Goal: Task Accomplishment & Management: Manage account settings

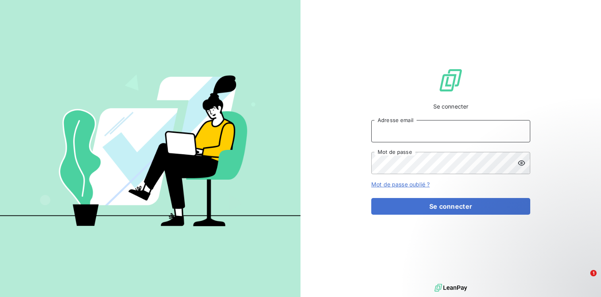
click at [462, 142] on input "Adresse email" at bounding box center [450, 131] width 159 height 22
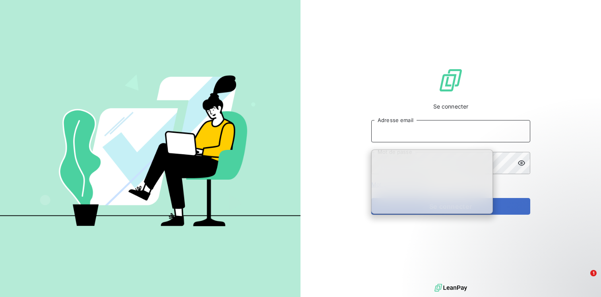
type input "compta.client@equippro.fr"
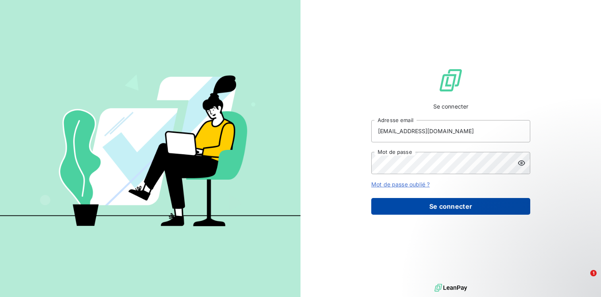
click at [429, 215] on button "Se connecter" at bounding box center [450, 206] width 159 height 17
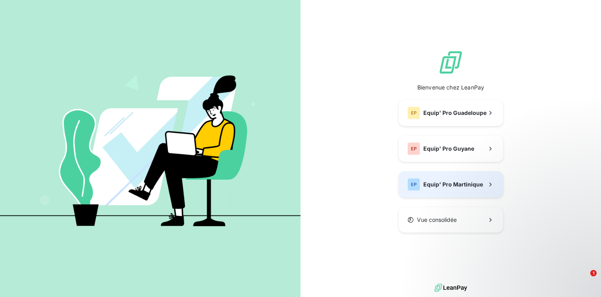
click at [423, 188] on span "Equip' Pro Martinique" at bounding box center [453, 185] width 60 height 8
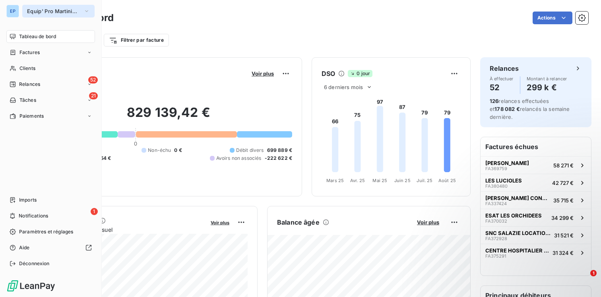
click at [70, 13] on span "Equip' Pro Martinique" at bounding box center [53, 11] width 53 height 6
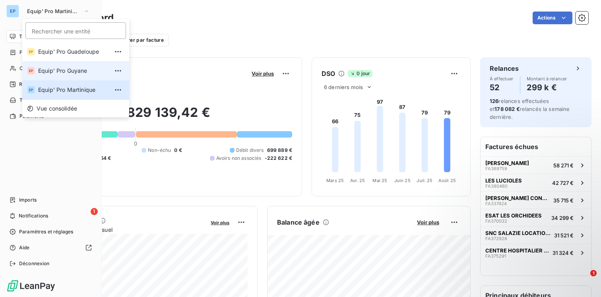
click at [57, 75] on li "EP Equip' Pro Guyane" at bounding box center [75, 70] width 107 height 19
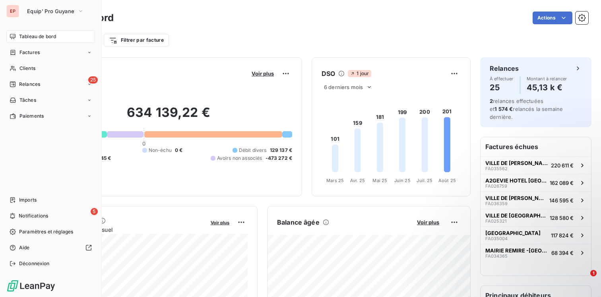
click at [58, 17] on div "EP Equip' Pro Guyane Tableau de bord Factures Clients 25 Relances Tâches Paieme…" at bounding box center [51, 148] width 102 height 297
click at [78, 8] on icon "button" at bounding box center [81, 11] width 6 height 8
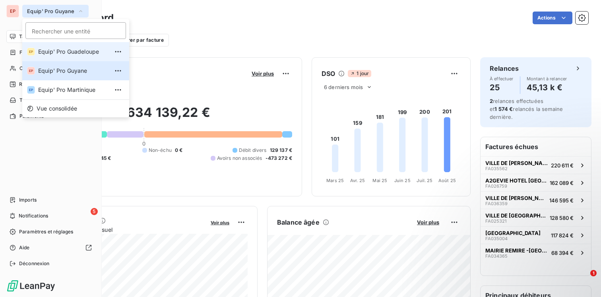
click at [69, 48] on span "Equip' Pro Guadeloupe" at bounding box center [73, 52] width 70 height 8
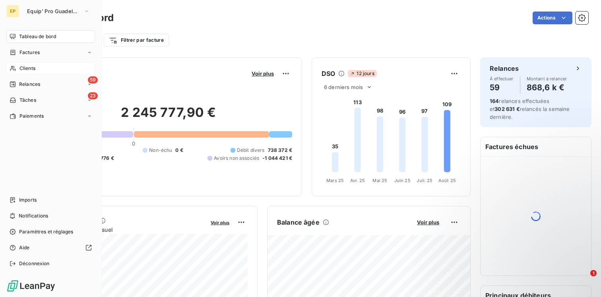
click at [20, 68] on span "Clients" at bounding box center [27, 68] width 16 height 7
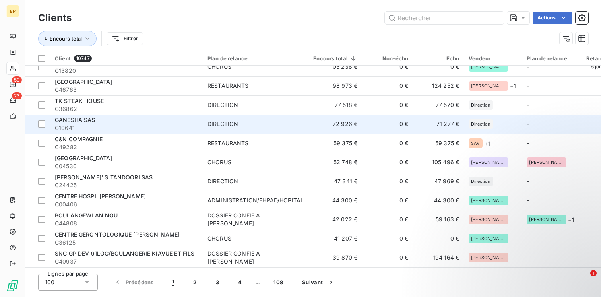
scroll to position [76, 0]
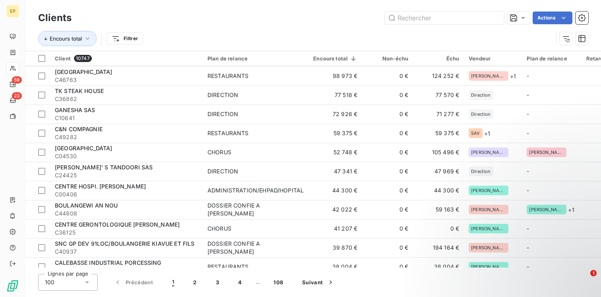
click at [571, 277] on div "Lignes par page 100 Précédent 1 2 3 4 … 108 Suivant" at bounding box center [313, 282] width 550 height 17
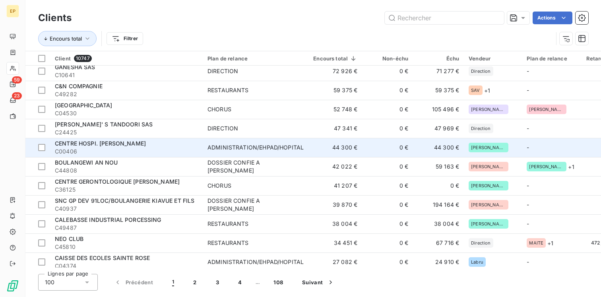
scroll to position [118, 1]
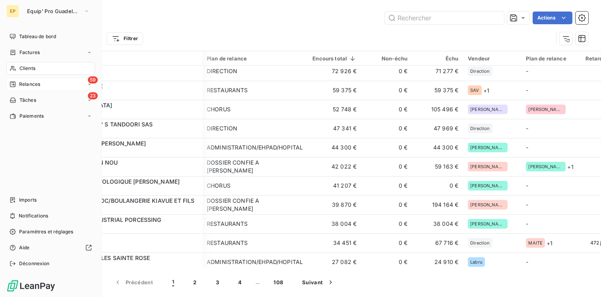
click at [31, 81] on span "Relances" at bounding box center [29, 84] width 21 height 7
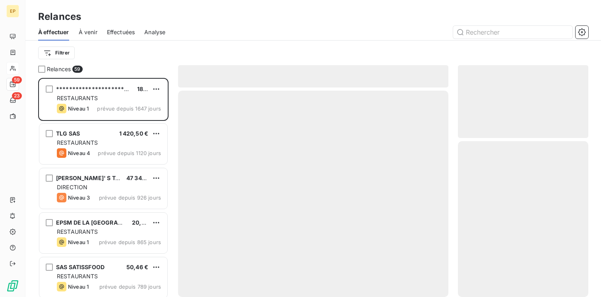
scroll to position [219, 130]
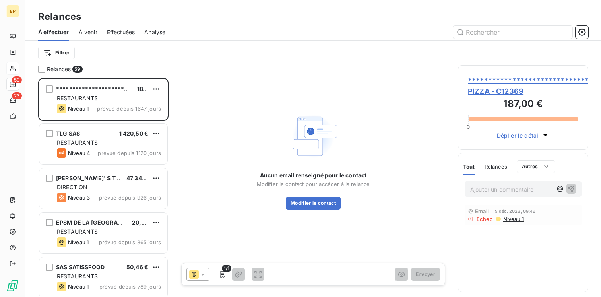
click at [87, 34] on span "À venir" at bounding box center [88, 32] width 19 height 8
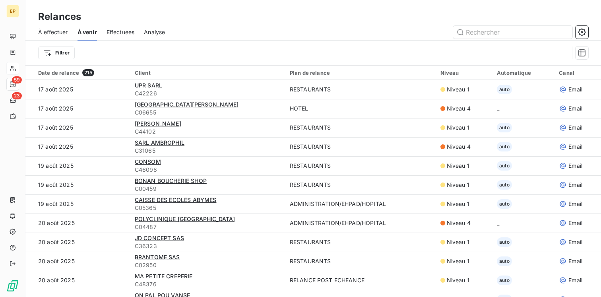
click at [125, 34] on span "Effectuées" at bounding box center [121, 32] width 28 height 8
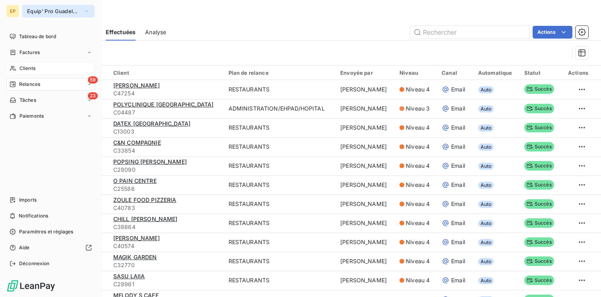
click at [87, 14] on icon "button" at bounding box center [87, 11] width 6 height 8
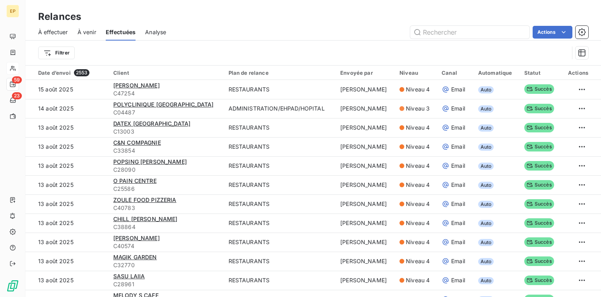
click at [183, 19] on div "Relances" at bounding box center [313, 17] width 576 height 14
click at [154, 33] on span "Analyse" at bounding box center [155, 32] width 21 height 8
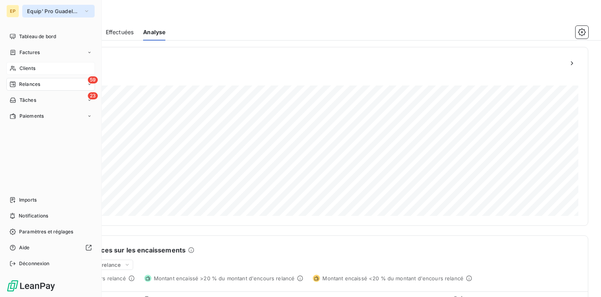
click at [86, 12] on icon "button" at bounding box center [87, 11] width 6 height 8
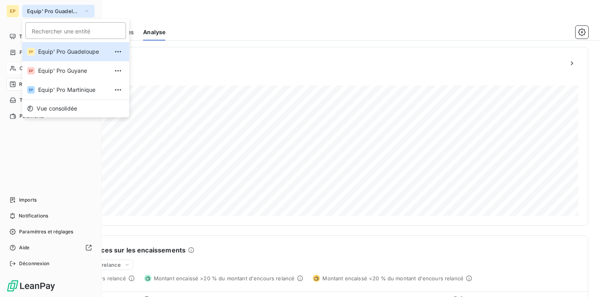
click at [65, 145] on div "Tableau de bord Factures Clients 59 Relances 23 Tâches Paiements Imports Notifi…" at bounding box center [50, 150] width 89 height 240
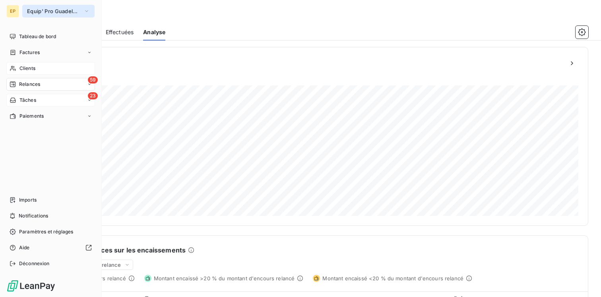
click at [58, 97] on div "23 Tâches" at bounding box center [50, 100] width 89 height 13
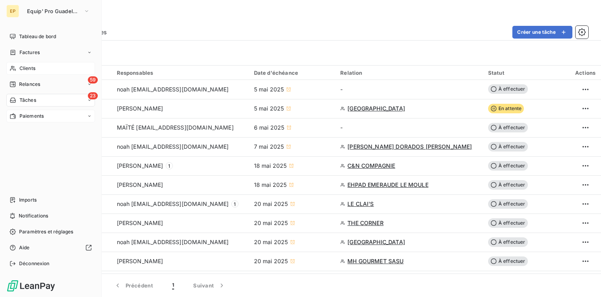
click at [52, 116] on div "Paiements" at bounding box center [50, 116] width 89 height 13
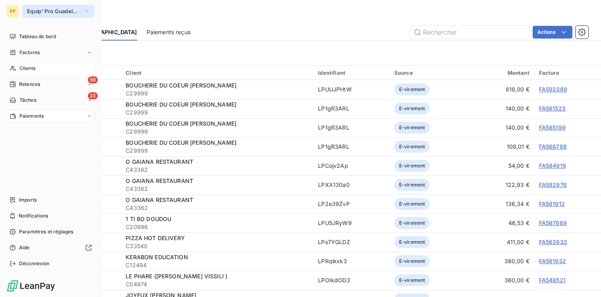
click at [78, 9] on span "Equip' Pro Guadeloupe" at bounding box center [53, 11] width 53 height 6
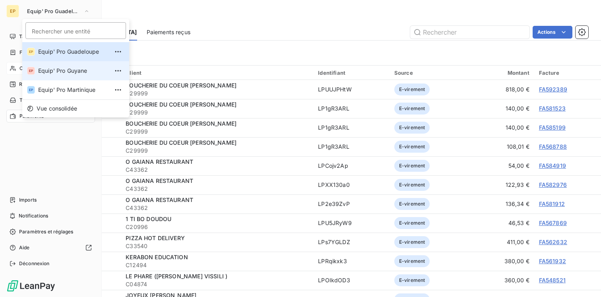
click at [62, 76] on li "EP Equip' Pro Guyane" at bounding box center [75, 70] width 107 height 19
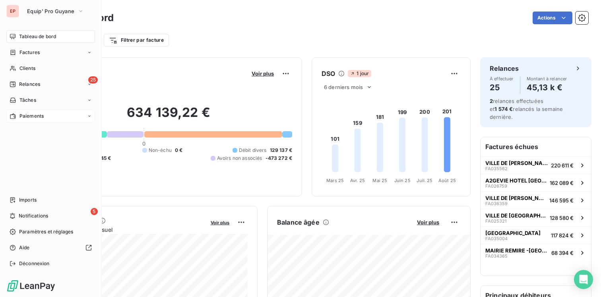
click at [33, 118] on span "Paiements" at bounding box center [31, 116] width 24 height 7
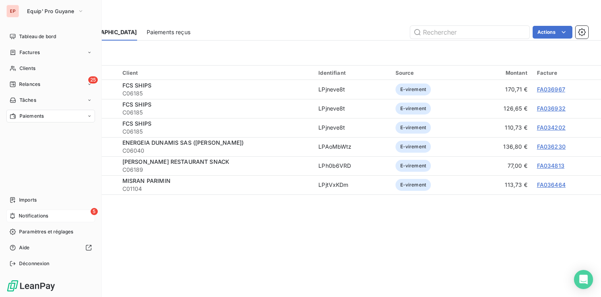
click at [33, 214] on span "Notifications" at bounding box center [33, 215] width 29 height 7
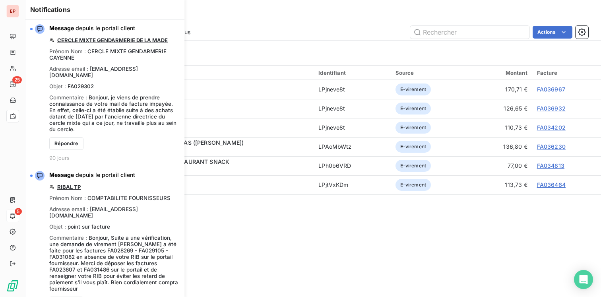
click at [212, 19] on div "Paiements" at bounding box center [313, 17] width 576 height 14
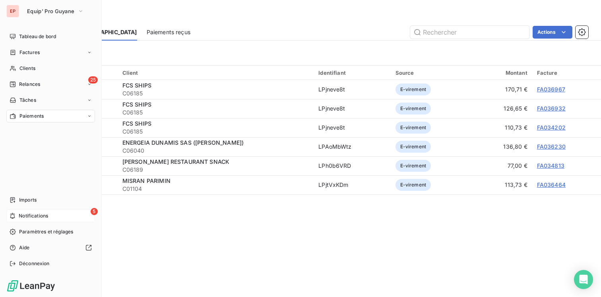
click at [49, 218] on div "5 Notifications" at bounding box center [50, 216] width 89 height 13
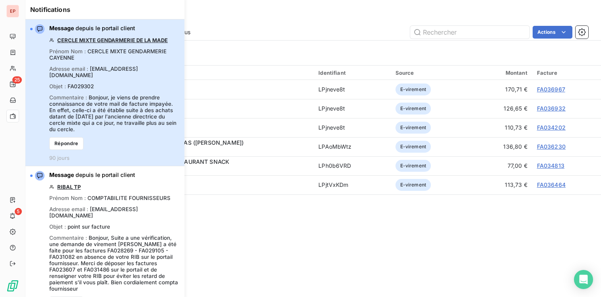
click at [171, 94] on div "Commentaire : [PERSON_NAME], je viens de prendre connaissance de votre mail de …" at bounding box center [114, 113] width 130 height 38
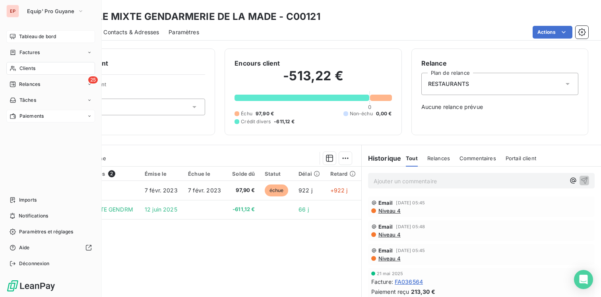
click at [31, 35] on span "Tableau de bord" at bounding box center [37, 36] width 37 height 7
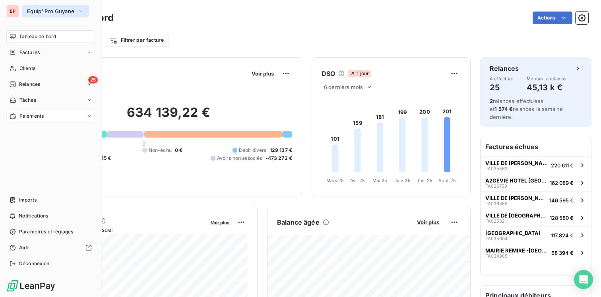
click at [76, 9] on button "Equip' Pro Guyane" at bounding box center [55, 11] width 66 height 13
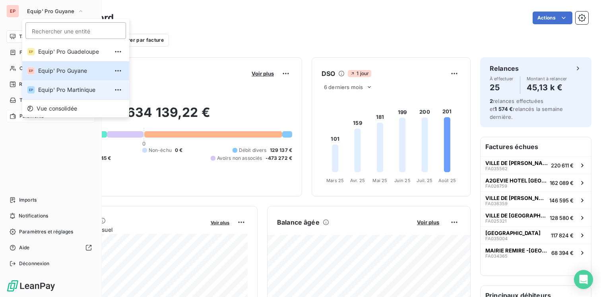
click at [61, 89] on span "Equip' Pro Martinique" at bounding box center [73, 90] width 70 height 8
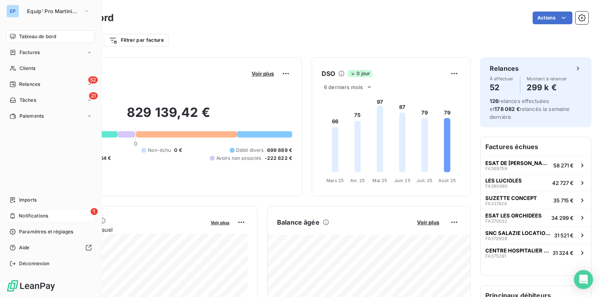
click at [49, 213] on div "1 Notifications" at bounding box center [50, 216] width 89 height 13
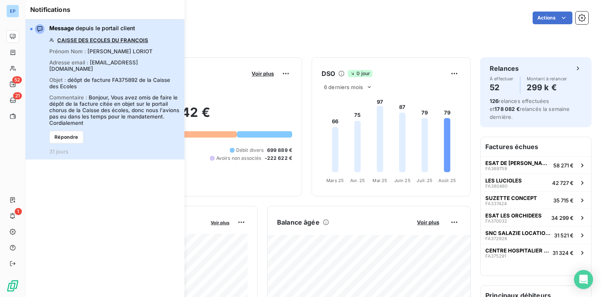
click at [104, 100] on span "Bonjour, Vous avez omis de faire le dépôt de la facture citée en objet sur le p…" at bounding box center [114, 110] width 130 height 32
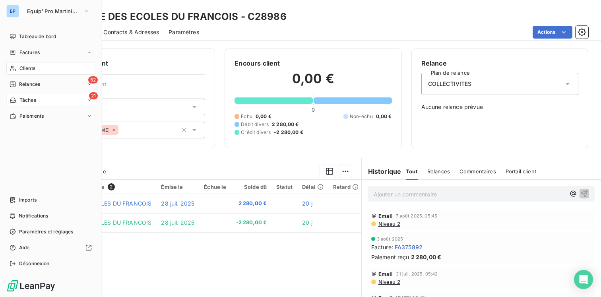
click at [39, 99] on div "21 Tâches" at bounding box center [50, 100] width 89 height 13
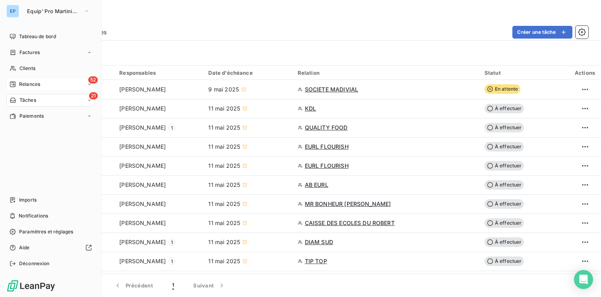
click at [36, 86] on span "Relances" at bounding box center [29, 84] width 21 height 7
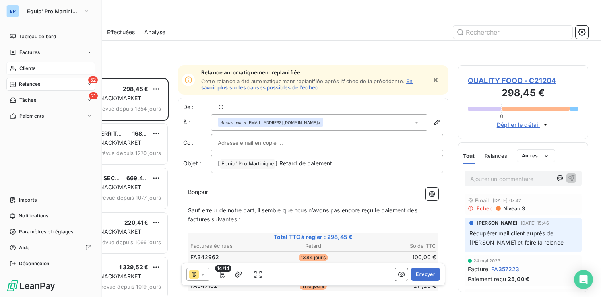
scroll to position [219, 130]
click at [40, 69] on div "Clients" at bounding box center [50, 68] width 89 height 13
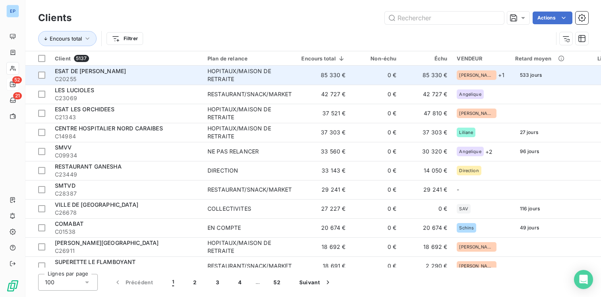
click at [75, 76] on span "C20255" at bounding box center [126, 79] width 143 height 8
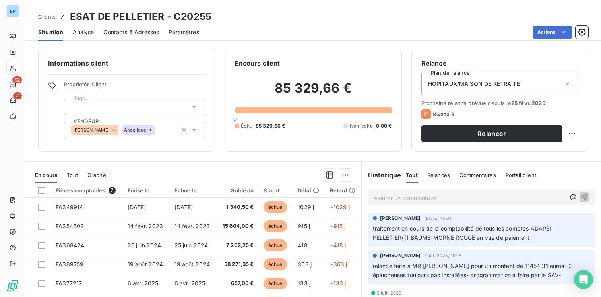
scroll to position [63, 0]
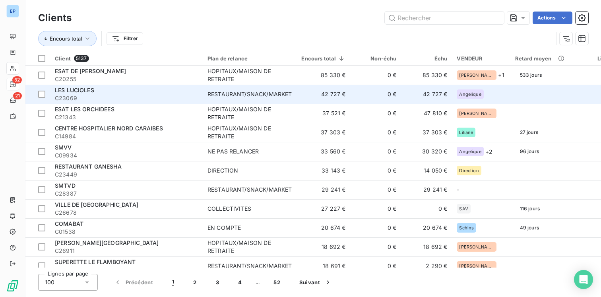
click at [69, 93] on span "LES LUCIOLES" at bounding box center [74, 90] width 39 height 7
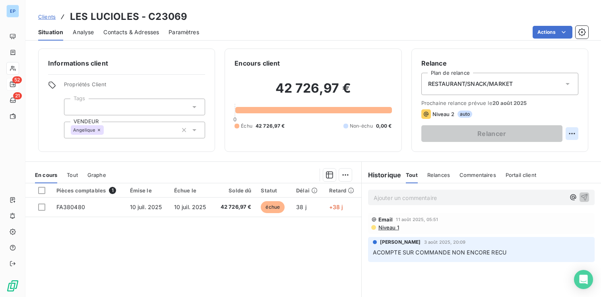
click at [570, 136] on html "EP 52 21 Clients LES LUCIOLES - C23069 Situation Analyse Contacts & Adresses Pa…" at bounding box center [300, 148] width 601 height 297
click at [537, 151] on div "Replanifier cette action" at bounding box center [539, 151] width 71 height 13
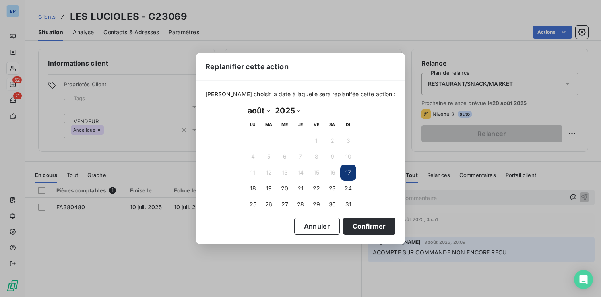
click at [266, 110] on select "janvier février mars avril mai juin juillet août septembre octobre novembre déc…" at bounding box center [258, 110] width 27 height 13
select select "9"
click at [285, 141] on button "1" at bounding box center [285, 141] width 16 height 16
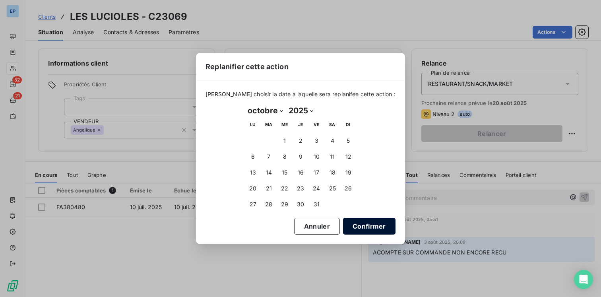
click at [359, 225] on button "Confirmer" at bounding box center [369, 226] width 52 height 17
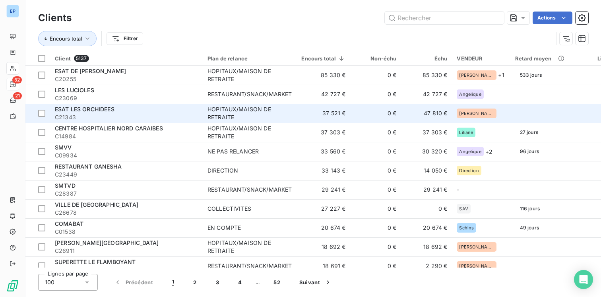
click at [109, 113] on span "C21343" at bounding box center [126, 117] width 143 height 8
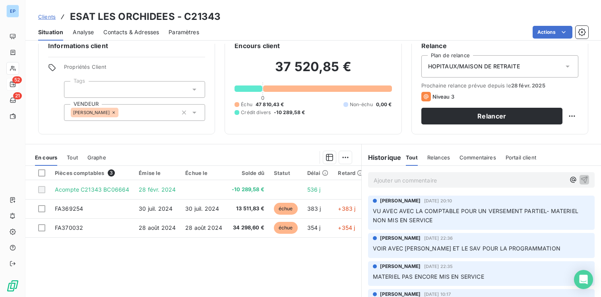
scroll to position [15, 0]
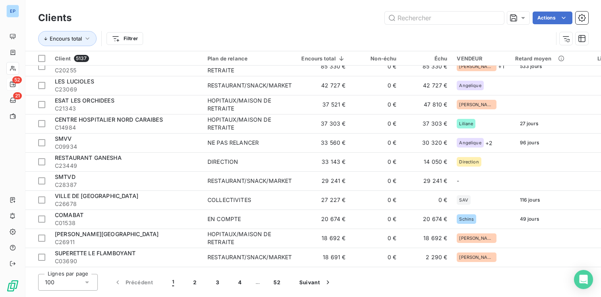
scroll to position [10, 0]
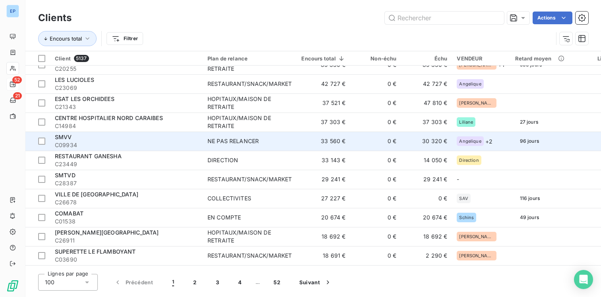
click at [144, 142] on span "C09934" at bounding box center [126, 145] width 143 height 8
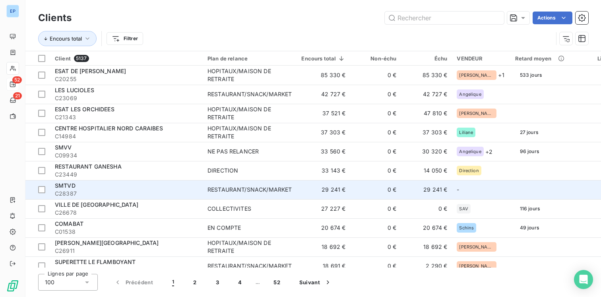
click at [68, 189] on div "SMTVD" at bounding box center [126, 186] width 143 height 8
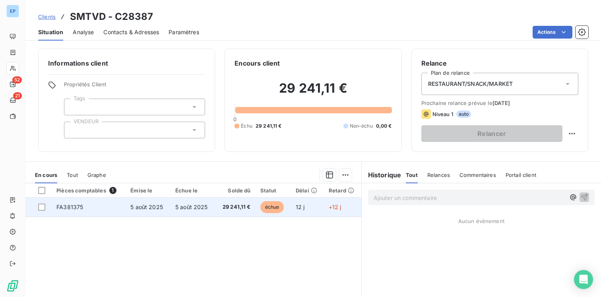
click at [161, 212] on td "5 août 2025" at bounding box center [148, 207] width 45 height 19
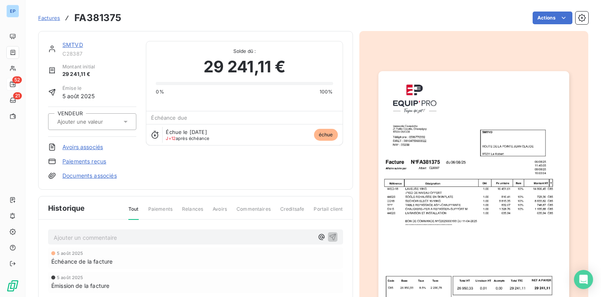
click at [128, 120] on icon at bounding box center [126, 122] width 8 height 8
type input "alb"
click at [63, 148] on li "Albert" at bounding box center [92, 142] width 88 height 19
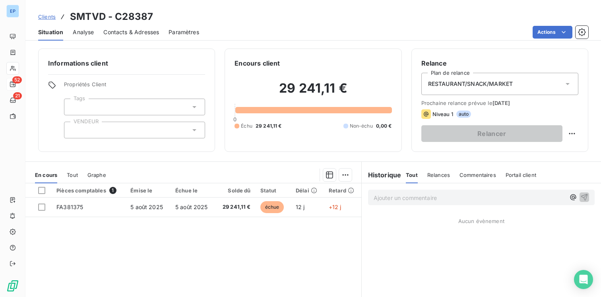
click at [161, 130] on div at bounding box center [134, 130] width 141 height 17
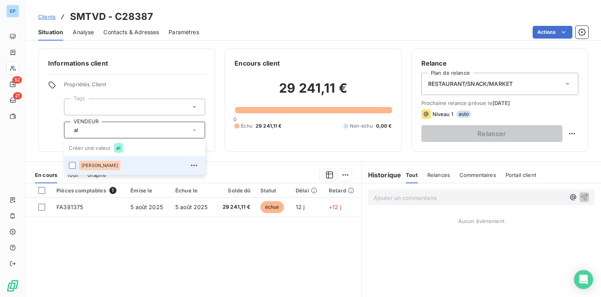
click at [103, 165] on div "Albert" at bounding box center [139, 165] width 121 height 13
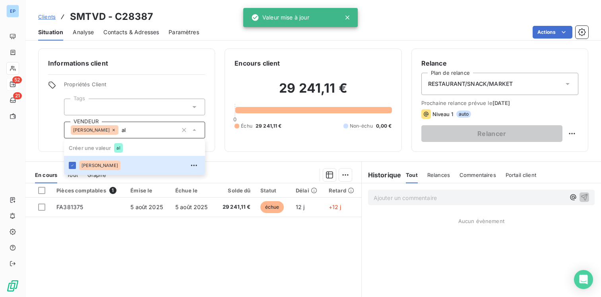
click at [146, 272] on div "Pièces comptables 1 Émise le Échue le Solde dû Statut Délai Retard FA381375 5 a…" at bounding box center [193, 259] width 336 height 153
type input "al"
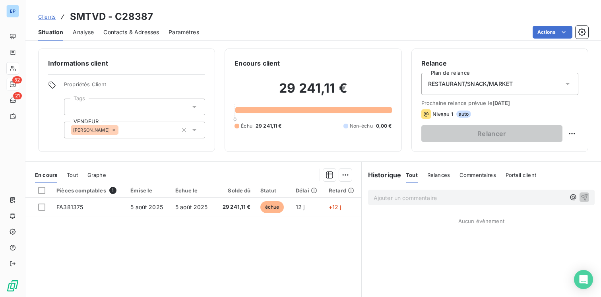
click at [579, 131] on div "Relance Plan de relance RESTAURANT/SNACK/MARKET Prochaine relance prévue le 4 s…" at bounding box center [500, 100] width 177 height 103
click at [576, 139] on html "EP 52 21 Clients SMTVD - C28387 Situation Analyse Contacts & Adresses Paramètre…" at bounding box center [300, 148] width 601 height 297
click at [552, 154] on div "Replanifier cette action" at bounding box center [539, 151] width 71 height 13
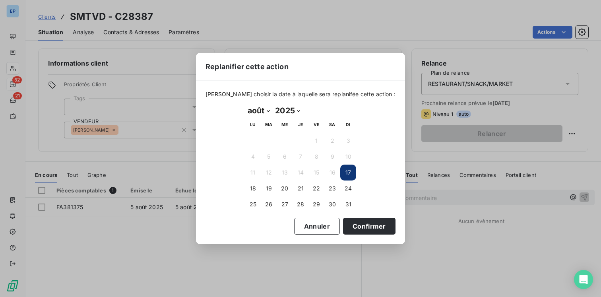
click at [263, 107] on select "janvier février mars avril mai juin juillet août septembre octobre novembre déc…" at bounding box center [258, 110] width 27 height 13
select select "9"
click at [353, 143] on button "5" at bounding box center [348, 141] width 16 height 16
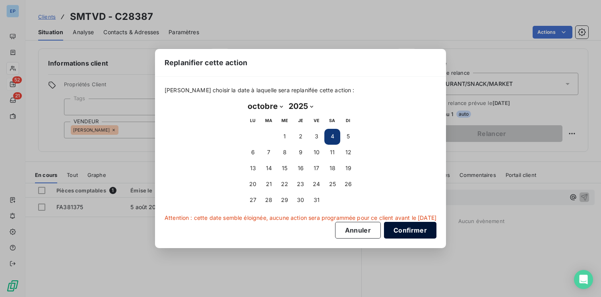
click at [409, 235] on button "Confirmer" at bounding box center [410, 230] width 52 height 17
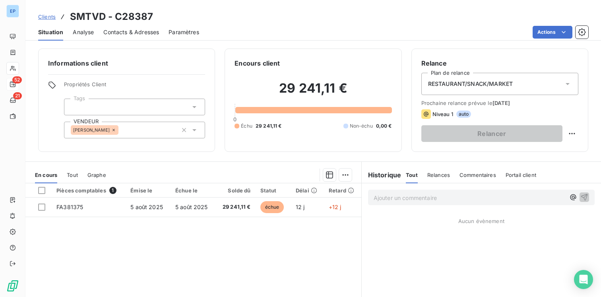
click at [132, 33] on span "Contacts & Adresses" at bounding box center [131, 32] width 56 height 8
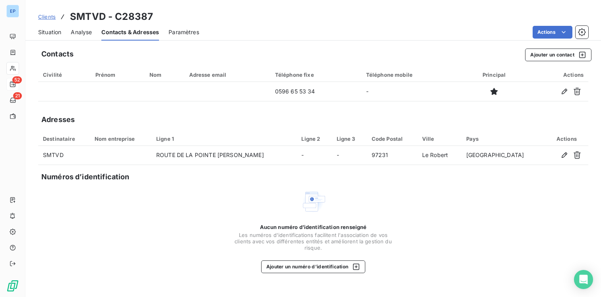
click at [50, 32] on span "Situation" at bounding box center [49, 32] width 23 height 8
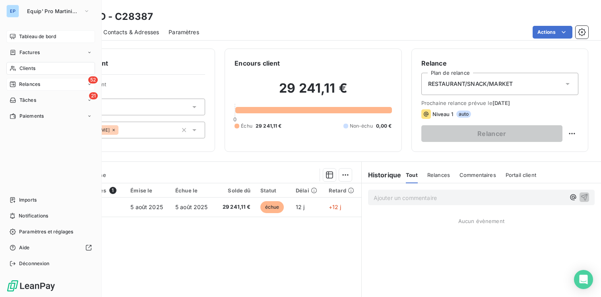
click at [28, 34] on span "Tableau de bord" at bounding box center [37, 36] width 37 height 7
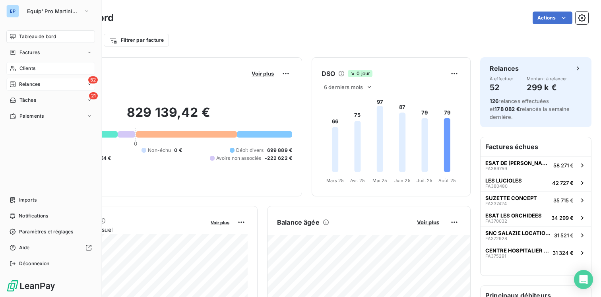
click at [28, 68] on span "Clients" at bounding box center [27, 68] width 16 height 7
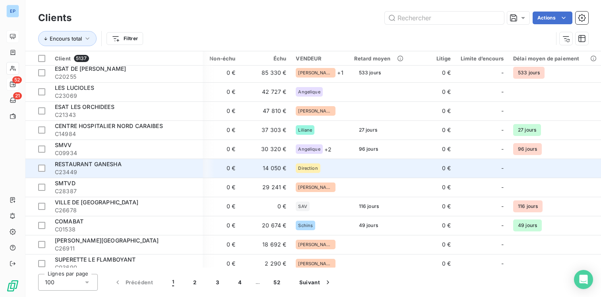
scroll to position [0, 161]
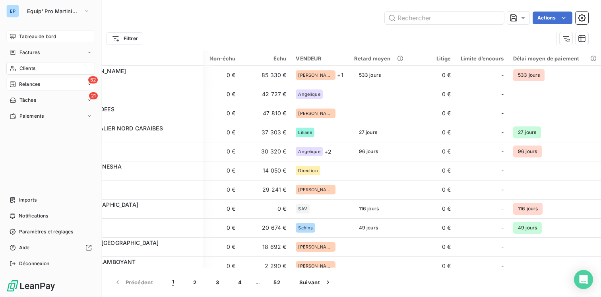
click at [45, 35] on span "Tableau de bord" at bounding box center [37, 36] width 37 height 7
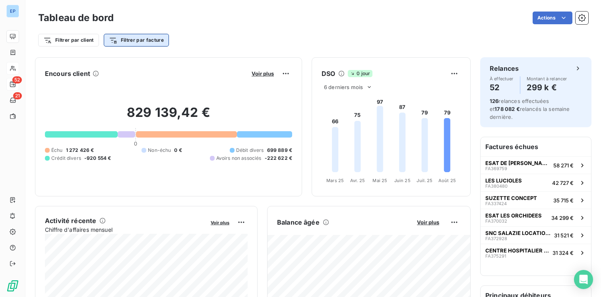
click at [132, 45] on html "EP 52 21 Tableau de bord Actions Filtrer par client Filtrer par facture Encours…" at bounding box center [300, 148] width 601 height 297
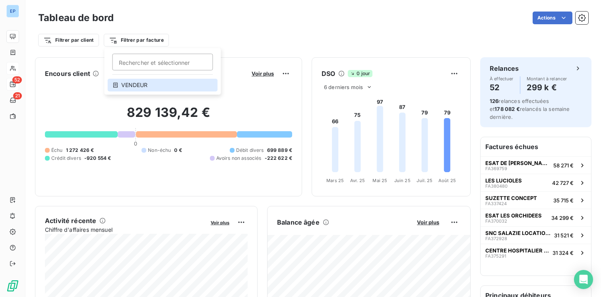
click at [136, 88] on div "VENDEUR" at bounding box center [163, 85] width 110 height 13
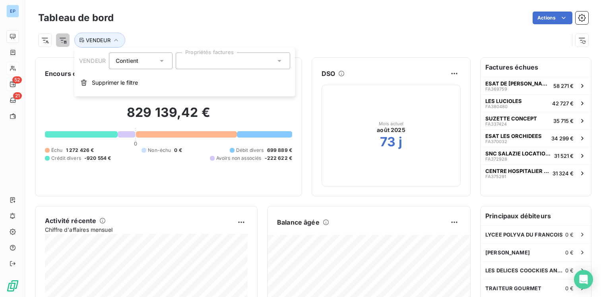
click at [212, 62] on div at bounding box center [233, 60] width 115 height 17
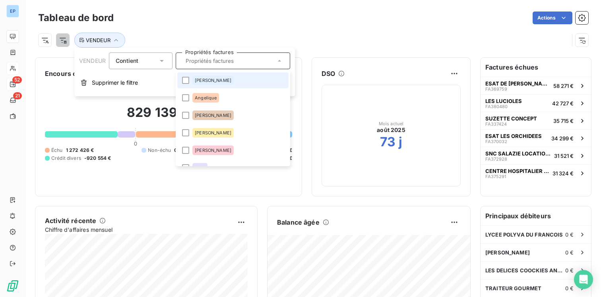
click at [197, 77] on div "Albert" at bounding box center [212, 81] width 41 height 10
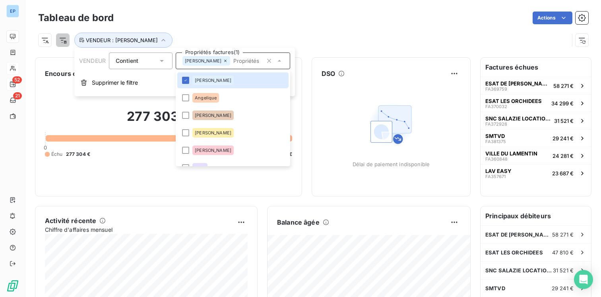
click at [216, 27] on div "VENDEUR : Albert" at bounding box center [313, 36] width 550 height 21
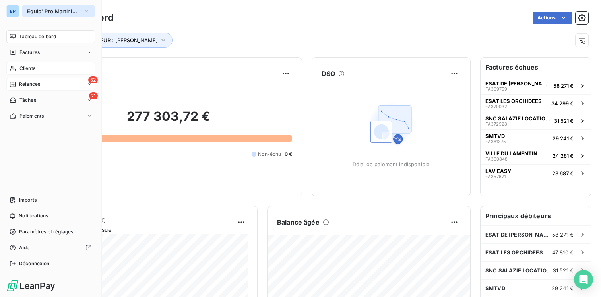
click at [65, 7] on button "Equip' Pro Martinique" at bounding box center [58, 11] width 72 height 13
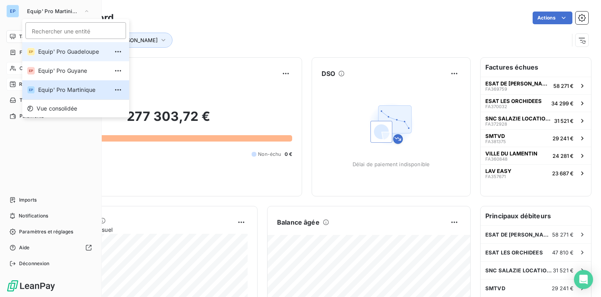
click at [73, 57] on li "EP Equip' Pro Guadeloupe" at bounding box center [75, 51] width 107 height 19
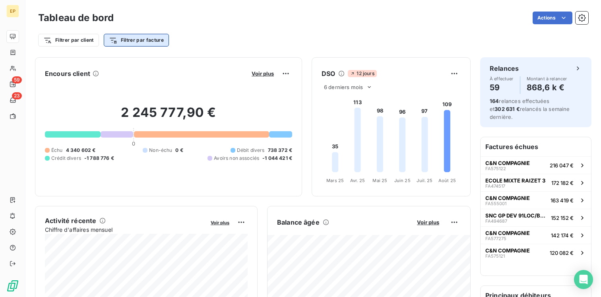
click at [126, 44] on html "EP 59 23 Tableau de bord Actions Filtrer par client Filtrer par facture Encours…" at bounding box center [300, 148] width 601 height 297
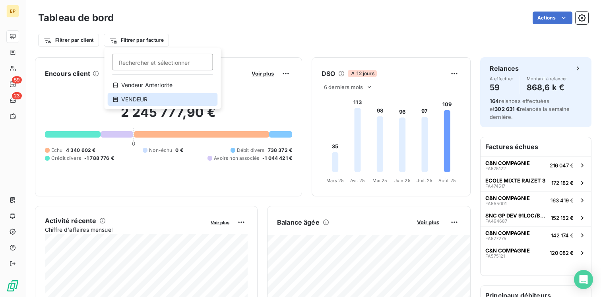
click at [133, 103] on div "VENDEUR" at bounding box center [163, 99] width 110 height 13
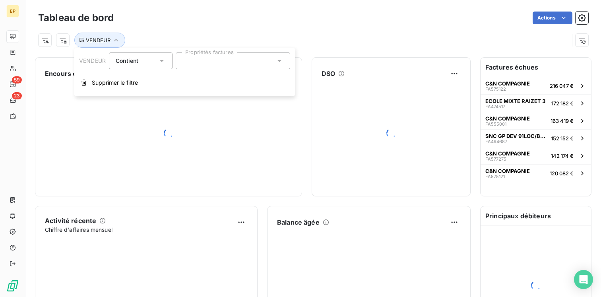
click at [202, 59] on div at bounding box center [233, 60] width 115 height 17
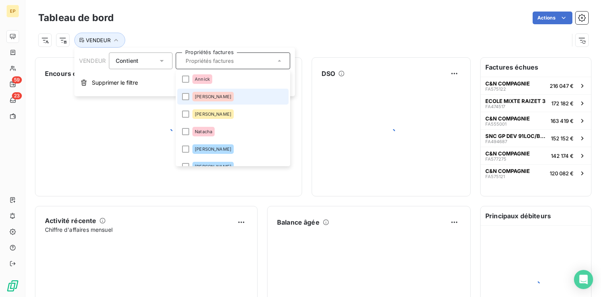
scroll to position [39, 0]
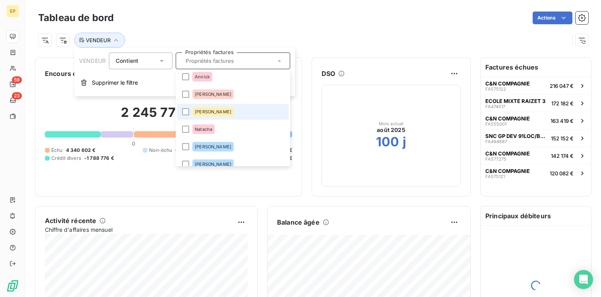
click at [201, 107] on li "[PERSON_NAME]" at bounding box center [232, 112] width 111 height 16
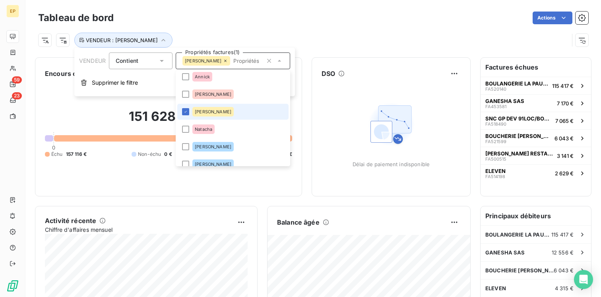
click at [210, 112] on span "[PERSON_NAME]" at bounding box center [213, 111] width 37 height 5
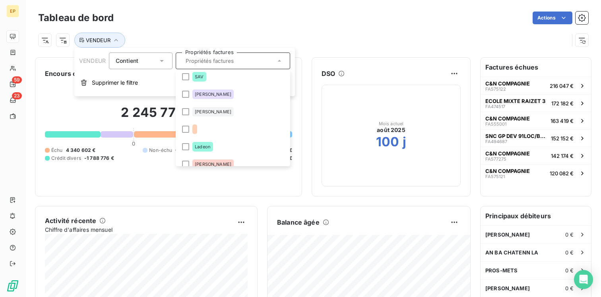
scroll to position [227, 0]
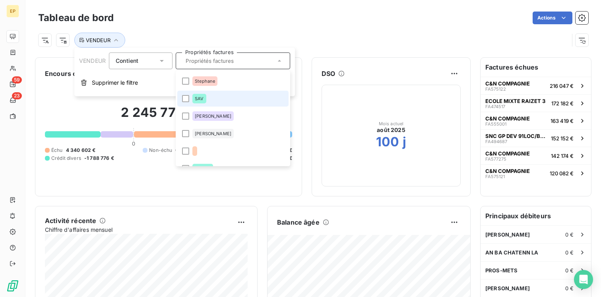
click at [194, 97] on div "SAV" at bounding box center [199, 99] width 14 height 10
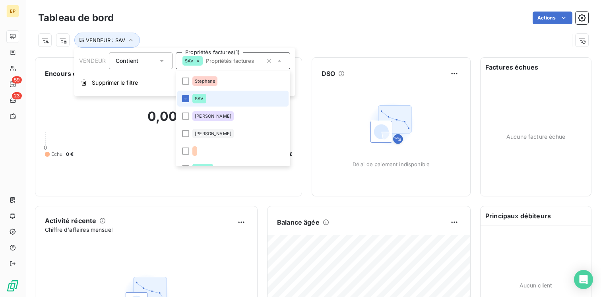
click at [194, 97] on div "SAV" at bounding box center [199, 99] width 14 height 10
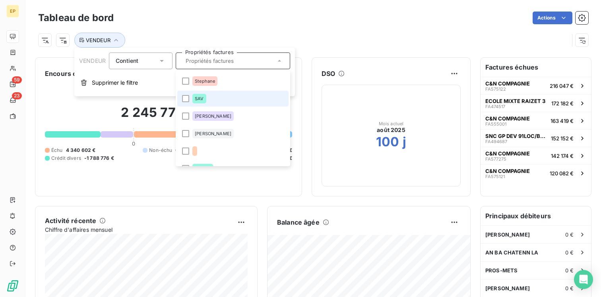
click at [194, 97] on div "SAV" at bounding box center [199, 99] width 14 height 10
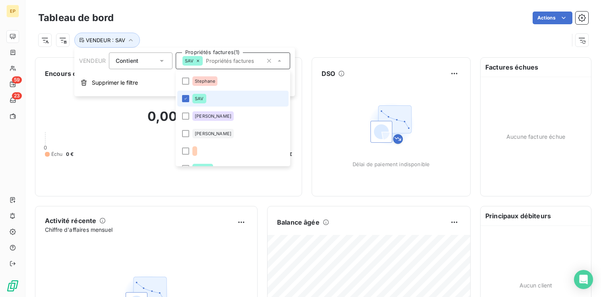
click at [194, 97] on div "SAV" at bounding box center [199, 99] width 14 height 10
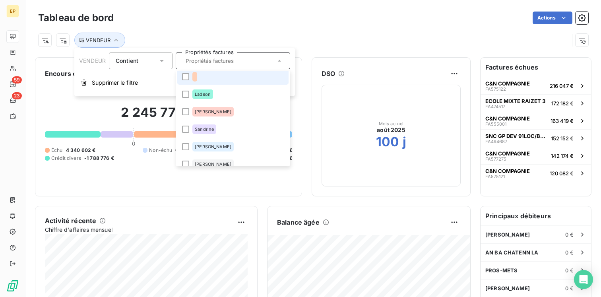
scroll to position [301, 0]
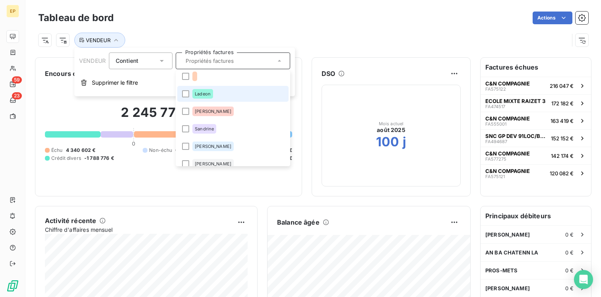
click at [196, 93] on span "Ladeon" at bounding box center [203, 93] width 16 height 5
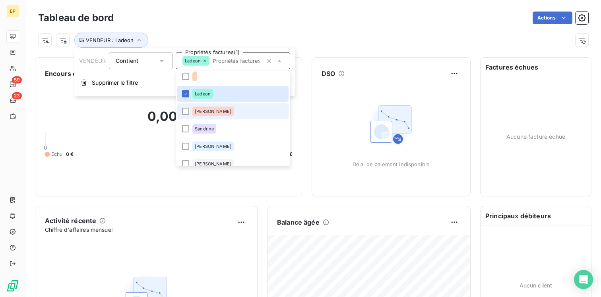
click at [194, 109] on div "[PERSON_NAME]" at bounding box center [212, 112] width 41 height 10
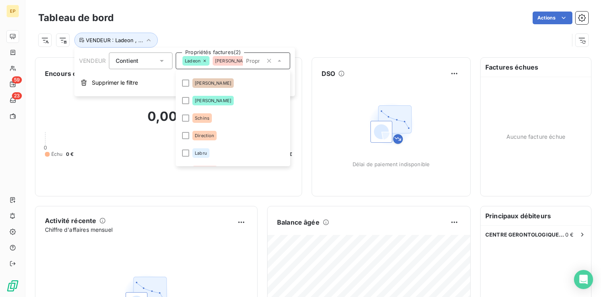
scroll to position [148, 0]
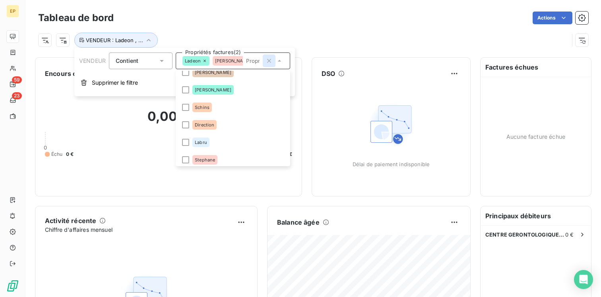
click at [267, 59] on icon "button" at bounding box center [269, 61] width 4 height 4
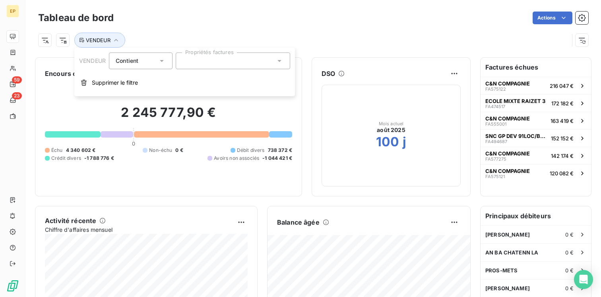
click at [250, 63] on div at bounding box center [233, 60] width 115 height 17
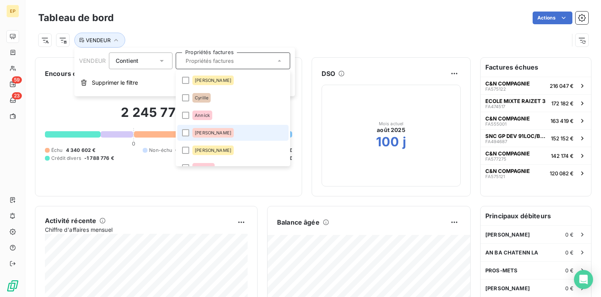
click at [225, 138] on li "[PERSON_NAME]" at bounding box center [232, 133] width 111 height 16
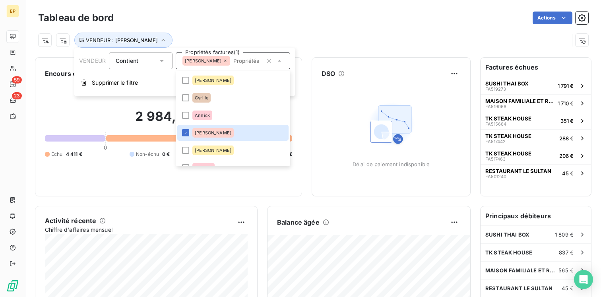
click at [233, 22] on div "Actions" at bounding box center [355, 18] width 465 height 13
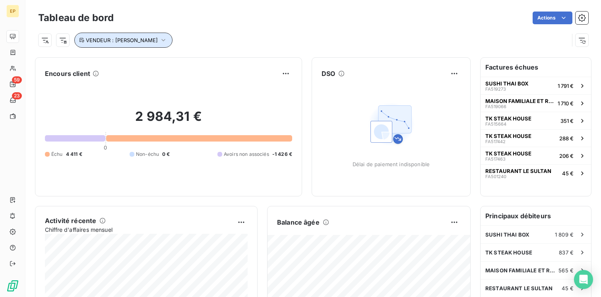
click at [133, 37] on button "VENDEUR : [PERSON_NAME]" at bounding box center [123, 40] width 98 height 15
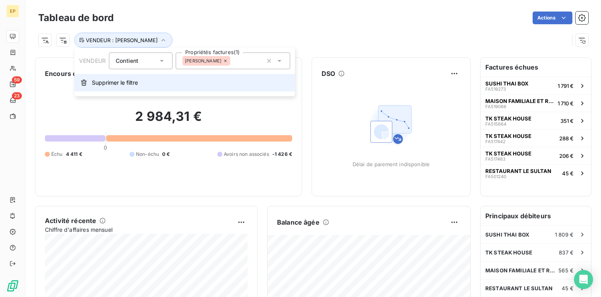
click at [121, 89] on button "Supprimer le filtre" at bounding box center [184, 82] width 221 height 17
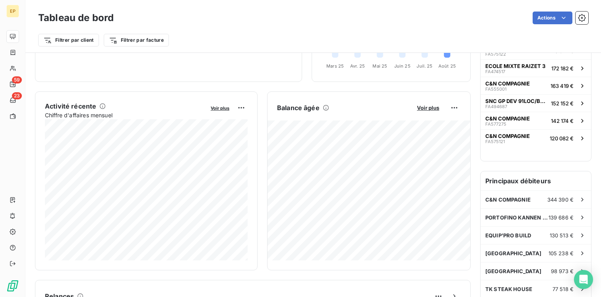
scroll to position [0, 0]
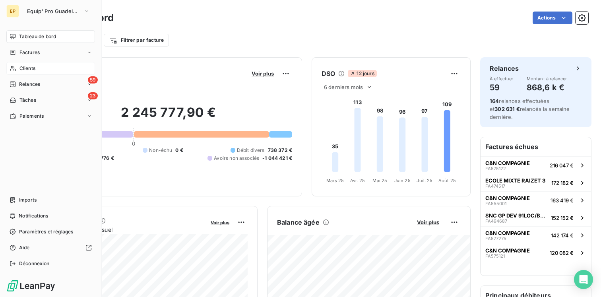
click at [48, 71] on div "Clients" at bounding box center [50, 68] width 89 height 13
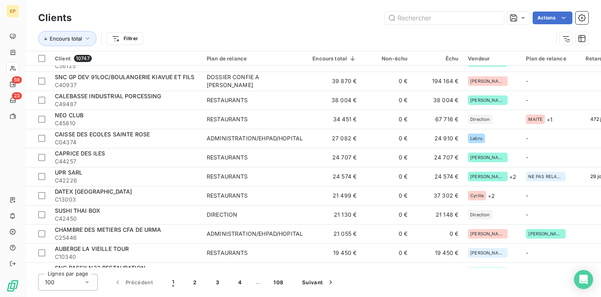
scroll to position [242, 2]
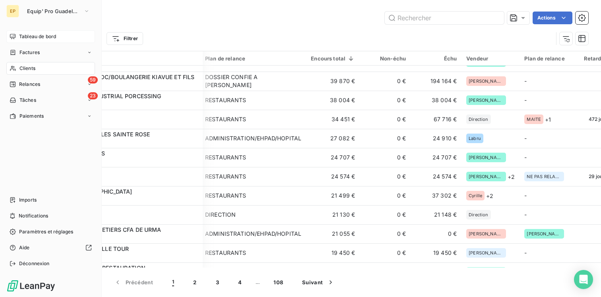
click at [30, 32] on div "Tableau de bord" at bounding box center [50, 36] width 89 height 13
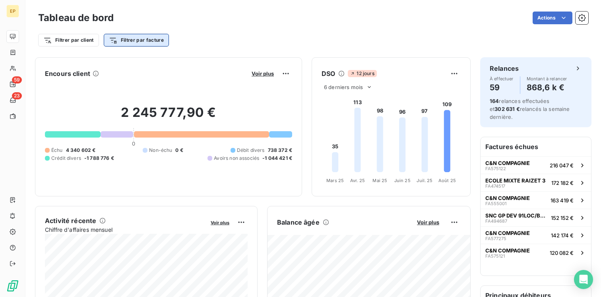
click at [120, 45] on html "EP 59 23 Tableau de bord Actions Filtrer par client Filtrer par facture Encours…" at bounding box center [300, 148] width 601 height 297
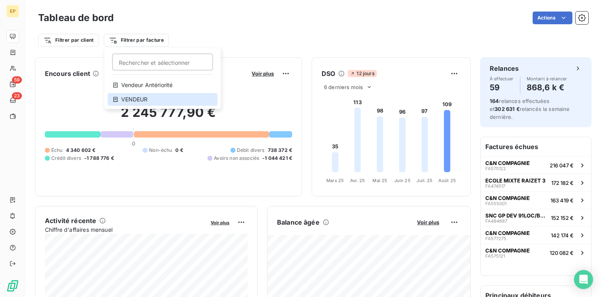
click at [142, 97] on div "VENDEUR" at bounding box center [163, 99] width 110 height 13
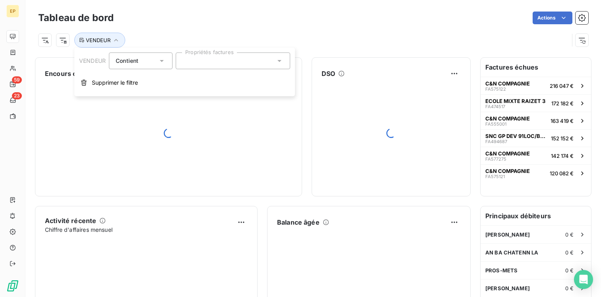
click at [206, 66] on div at bounding box center [233, 60] width 115 height 17
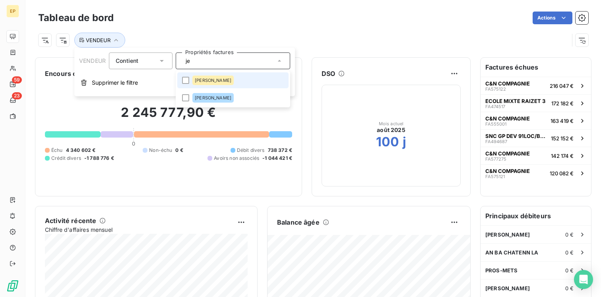
type input "j"
type input "sc"
click at [203, 75] on li "Schins" at bounding box center [232, 80] width 111 height 16
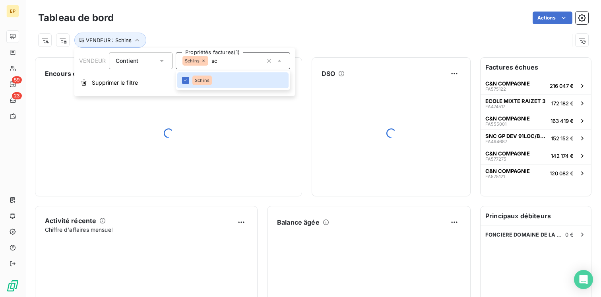
click at [217, 22] on div "Actions" at bounding box center [355, 18] width 465 height 13
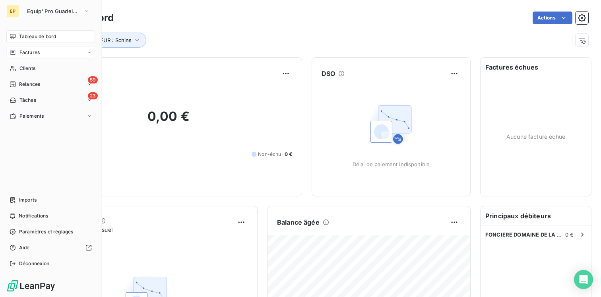
click at [39, 51] on span "Factures" at bounding box center [29, 52] width 20 height 7
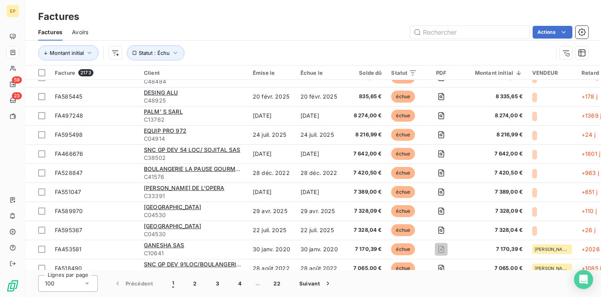
scroll to position [1722, 0]
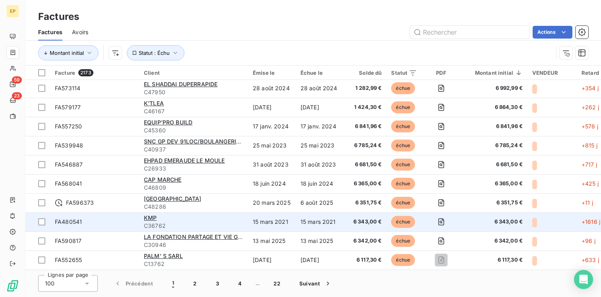
click at [265, 223] on td "15 mars 2021" at bounding box center [272, 221] width 48 height 19
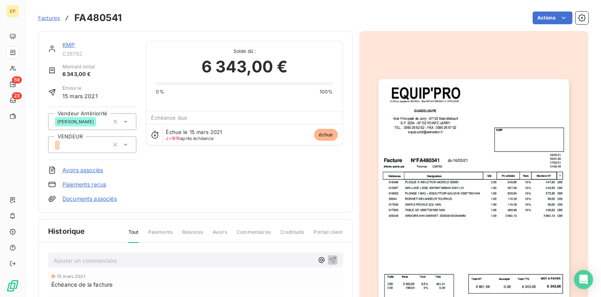
click at [128, 146] on icon at bounding box center [126, 145] width 8 height 8
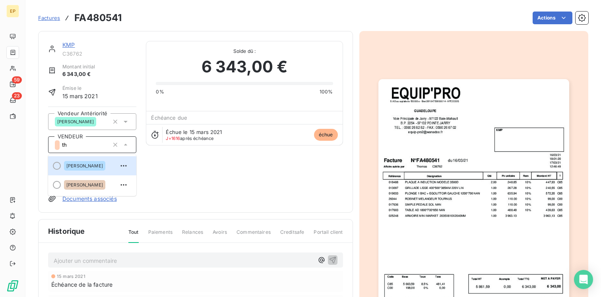
type input "tho"
click at [74, 165] on span "[PERSON_NAME]" at bounding box center [84, 165] width 37 height 5
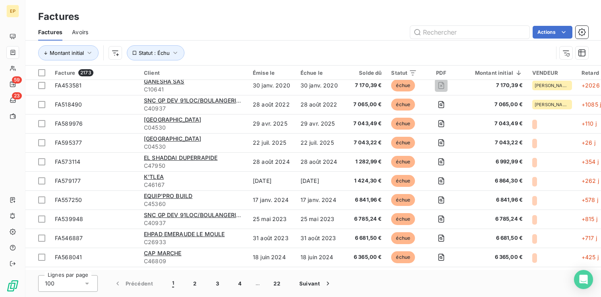
scroll to position [1722, 0]
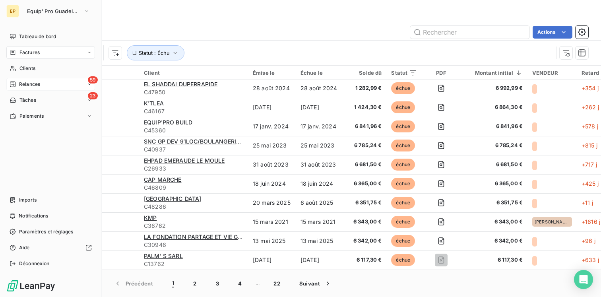
click at [19, 81] on span "Relances" at bounding box center [29, 84] width 21 height 7
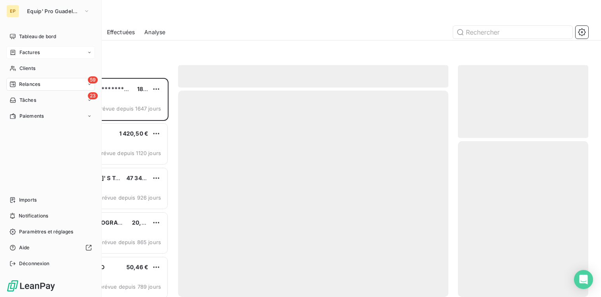
scroll to position [219, 130]
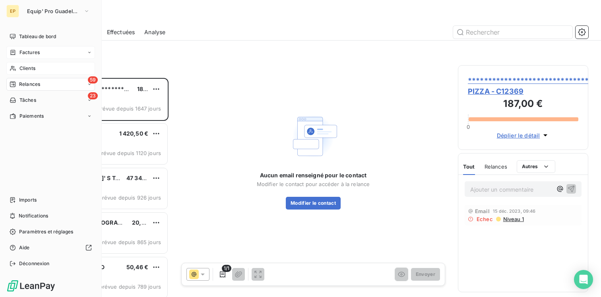
click at [29, 62] on div "Clients" at bounding box center [50, 68] width 89 height 13
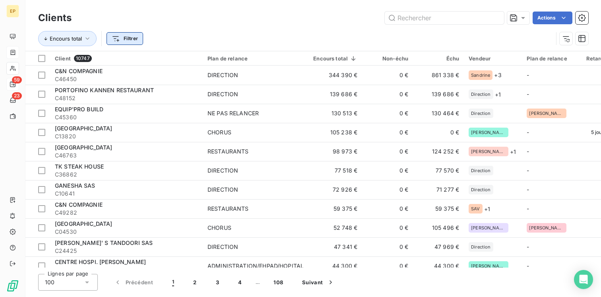
click at [138, 41] on html "EP 59 23 Clients Actions Encours total Filtrer Client 10747 Plan de relance Enc…" at bounding box center [300, 148] width 601 height 297
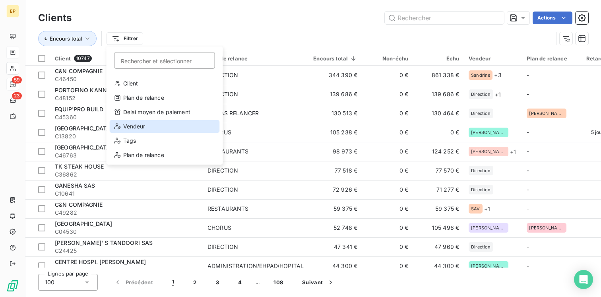
click at [160, 128] on div "Vendeur" at bounding box center [165, 126] width 110 height 13
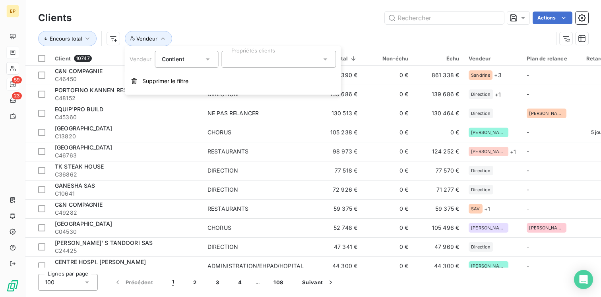
click at [326, 61] on icon at bounding box center [326, 59] width 8 height 8
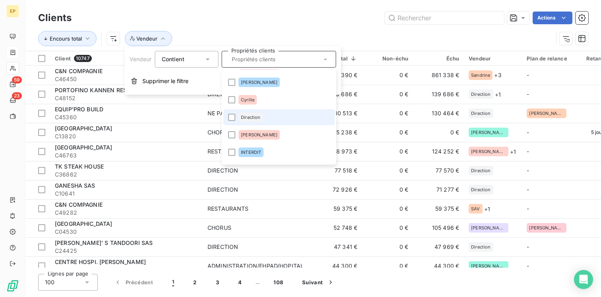
scroll to position [32, 0]
click at [256, 123] on li "Direction" at bounding box center [278, 117] width 111 height 16
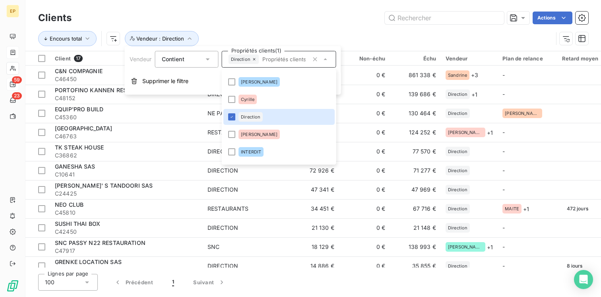
click at [276, 19] on div "Actions" at bounding box center [334, 18] width 507 height 13
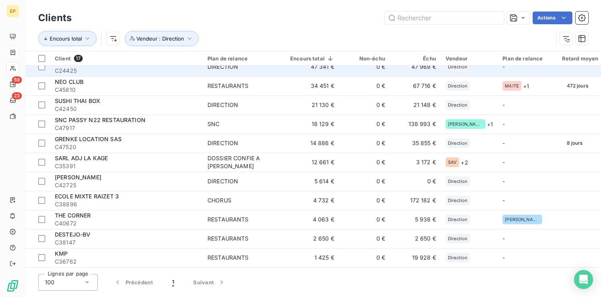
scroll to position [0, 0]
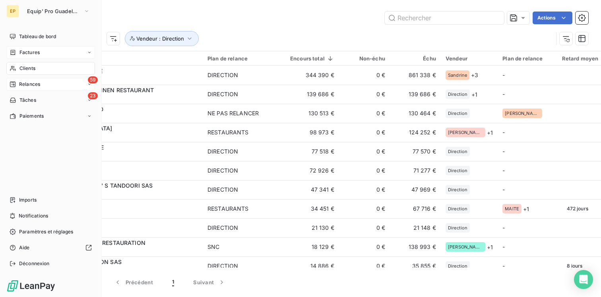
click at [32, 71] on span "Clients" at bounding box center [27, 68] width 16 height 7
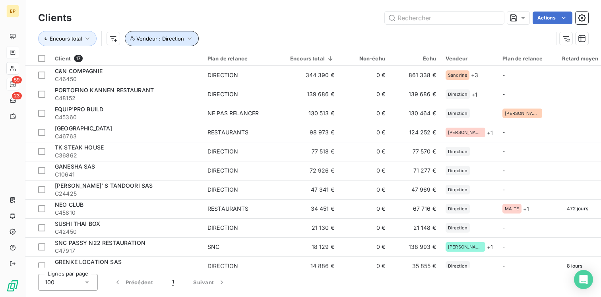
click at [190, 39] on icon "button" at bounding box center [190, 39] width 8 height 8
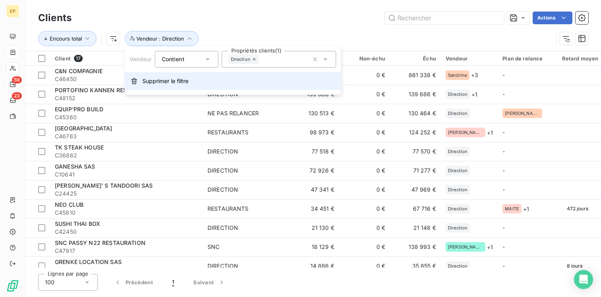
click at [162, 82] on span "Supprimer le filtre" at bounding box center [165, 81] width 46 height 8
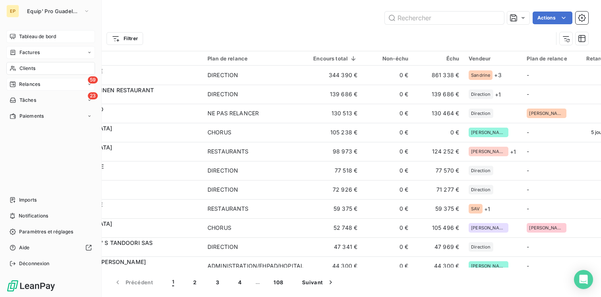
click at [45, 34] on span "Tableau de bord" at bounding box center [37, 36] width 37 height 7
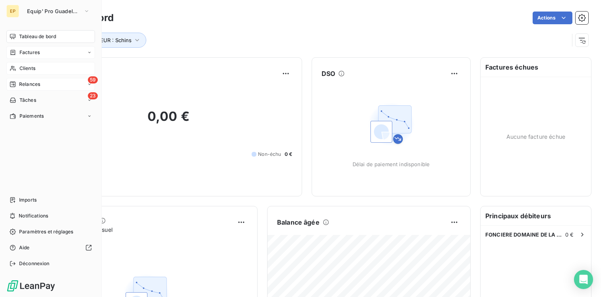
click at [33, 69] on span "Clients" at bounding box center [27, 68] width 16 height 7
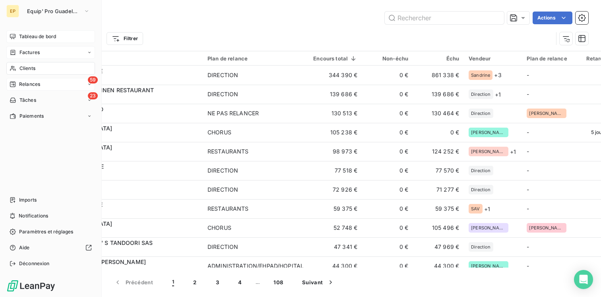
click at [35, 33] on span "Tableau de bord" at bounding box center [37, 36] width 37 height 7
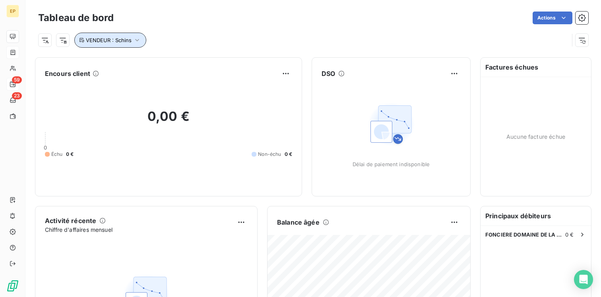
click at [130, 38] on span "VENDEUR : Schins" at bounding box center [109, 40] width 46 height 6
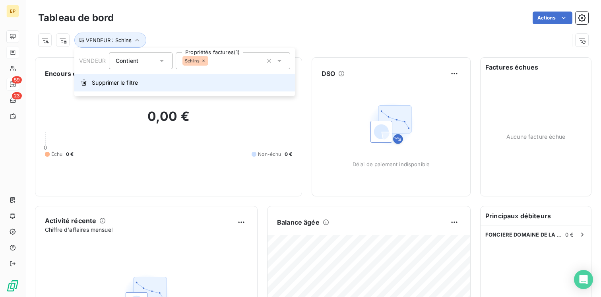
click at [127, 86] on span "Supprimer le filtre" at bounding box center [115, 83] width 46 height 8
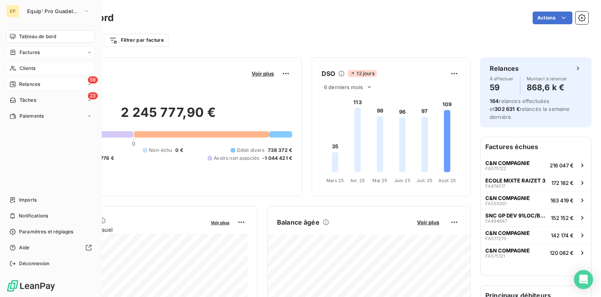
click at [26, 68] on span "Clients" at bounding box center [27, 68] width 16 height 7
